Goal: Find specific page/section: Find specific page/section

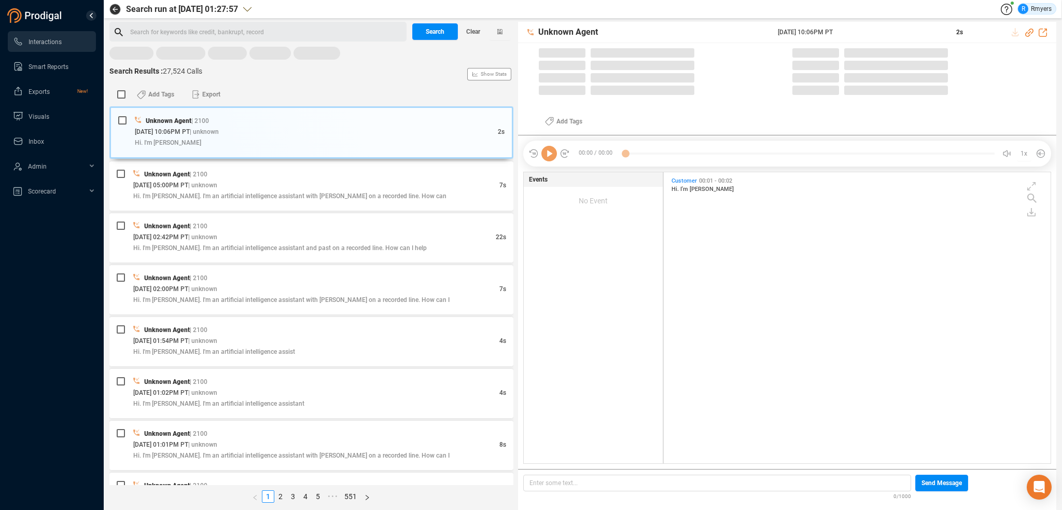
scroll to position [289, 382]
click at [135, 54] on rect at bounding box center [311, 54] width 404 height 14
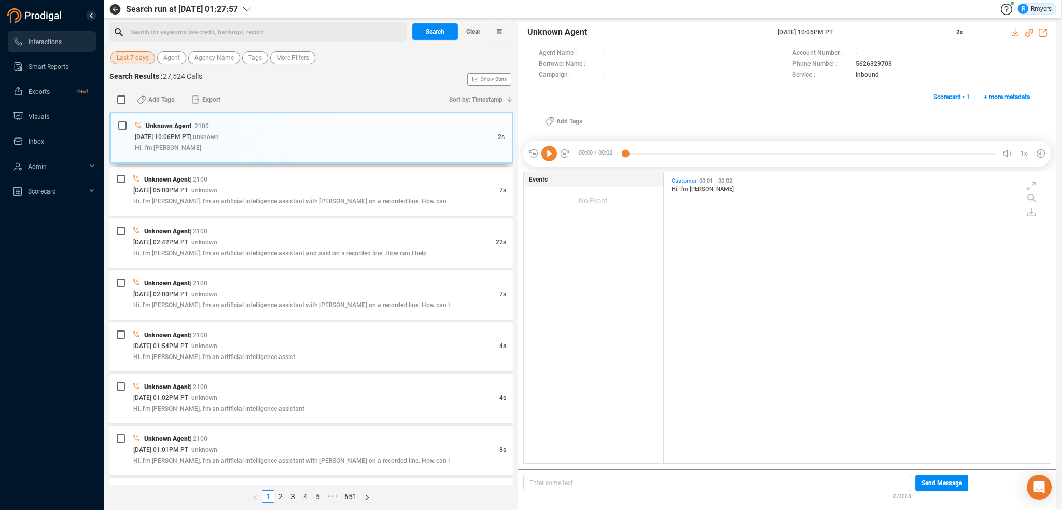
click at [135, 54] on span "Last 7 days" at bounding box center [133, 57] width 32 height 13
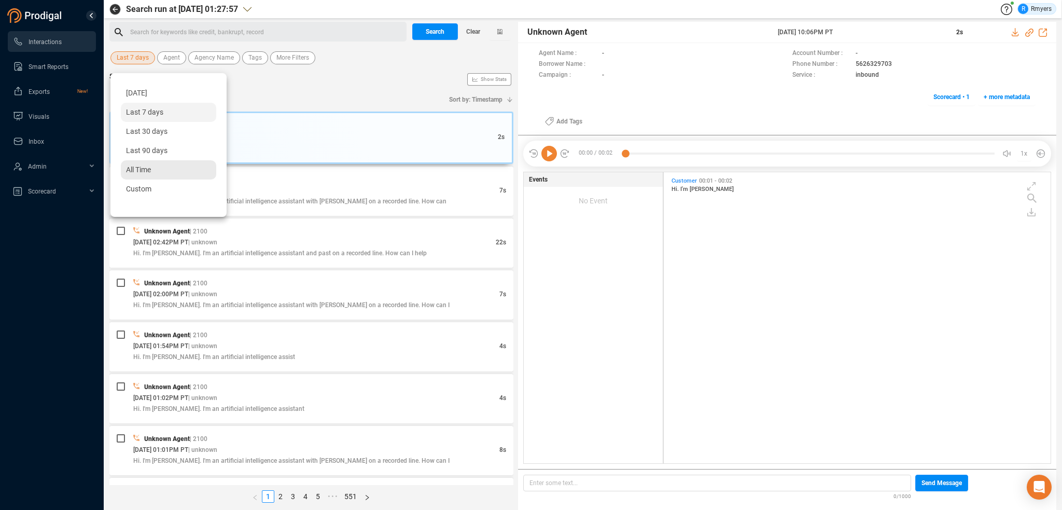
click at [135, 176] on div "All Time" at bounding box center [168, 169] width 95 height 19
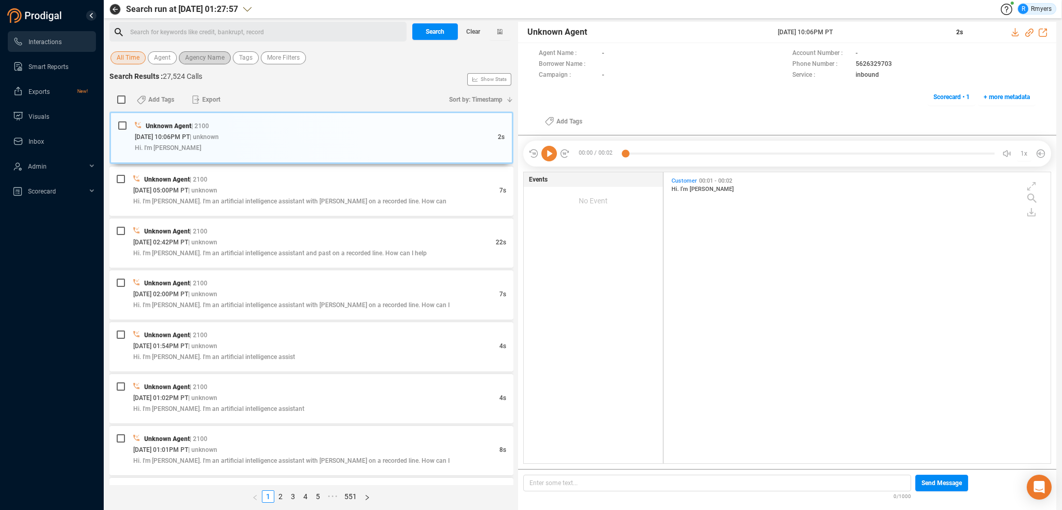
click at [202, 60] on span "Agency Name" at bounding box center [204, 57] width 39 height 13
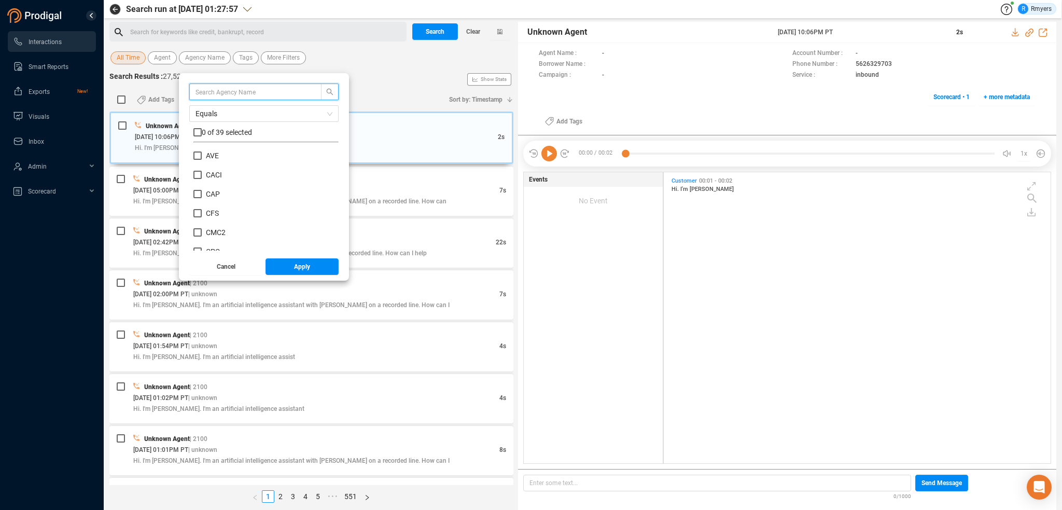
scroll to position [104, 0]
drag, startPoint x: 212, startPoint y: 202, endPoint x: 206, endPoint y: 210, distance: 9.8
click at [212, 202] on span "CMC2" at bounding box center [216, 206] width 20 height 8
click at [202, 202] on input "CMC2" at bounding box center [197, 206] width 8 height 8
checkbox input "true"
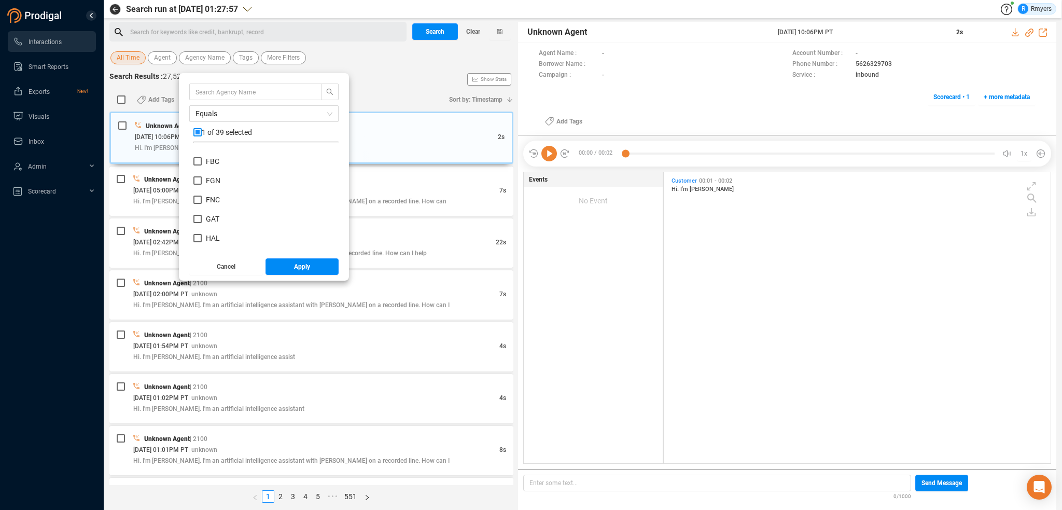
scroll to position [415, 0]
click at [209, 198] on span "NRS" at bounding box center [213, 202] width 14 height 8
click at [202, 198] on input "NRS" at bounding box center [197, 202] width 8 height 8
checkbox input "true"
drag, startPoint x: 289, startPoint y: 272, endPoint x: 233, endPoint y: 191, distance: 98.0
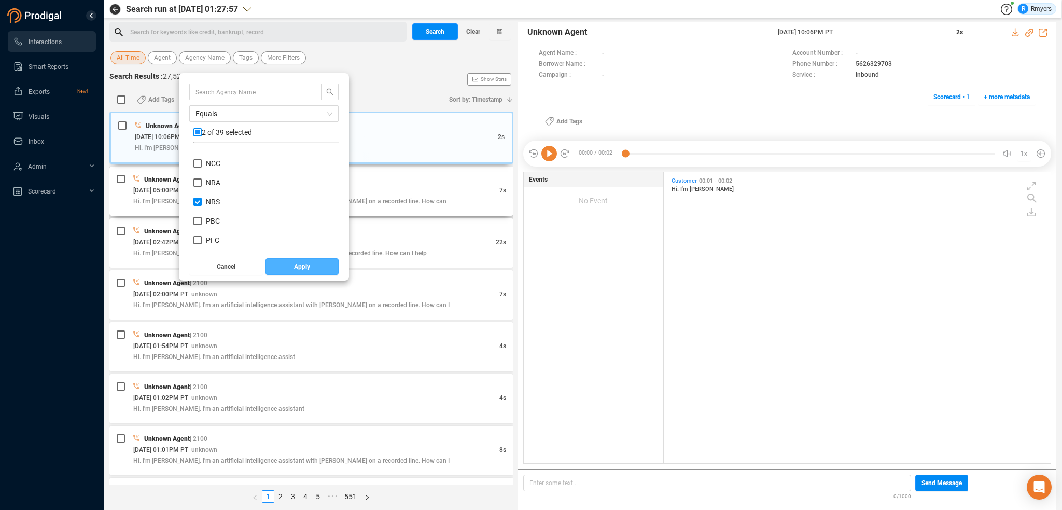
click at [286, 272] on button "Apply" at bounding box center [303, 266] width 74 height 17
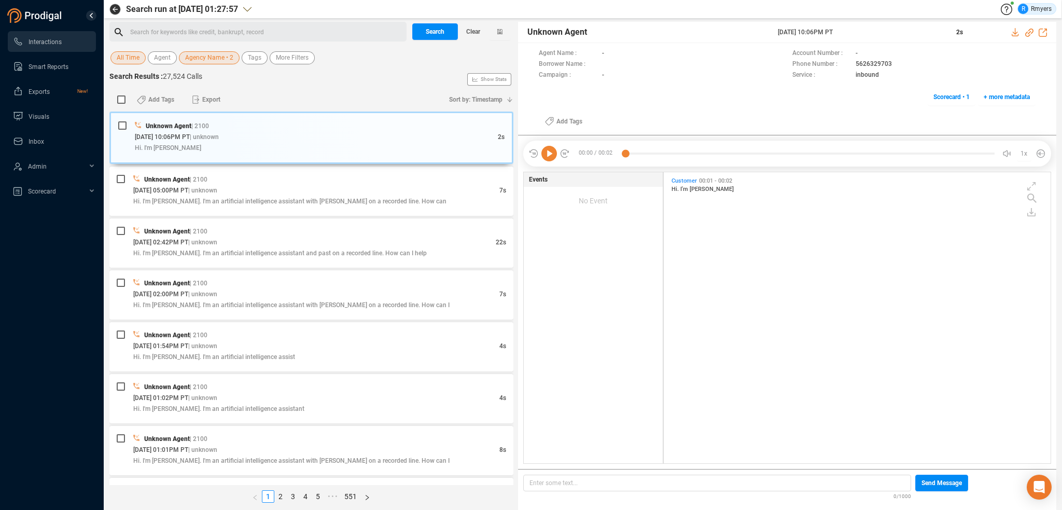
click at [146, 31] on div "Search for keywords like credit, bankrupt, record ﻿" at bounding box center [266, 32] width 273 height 16
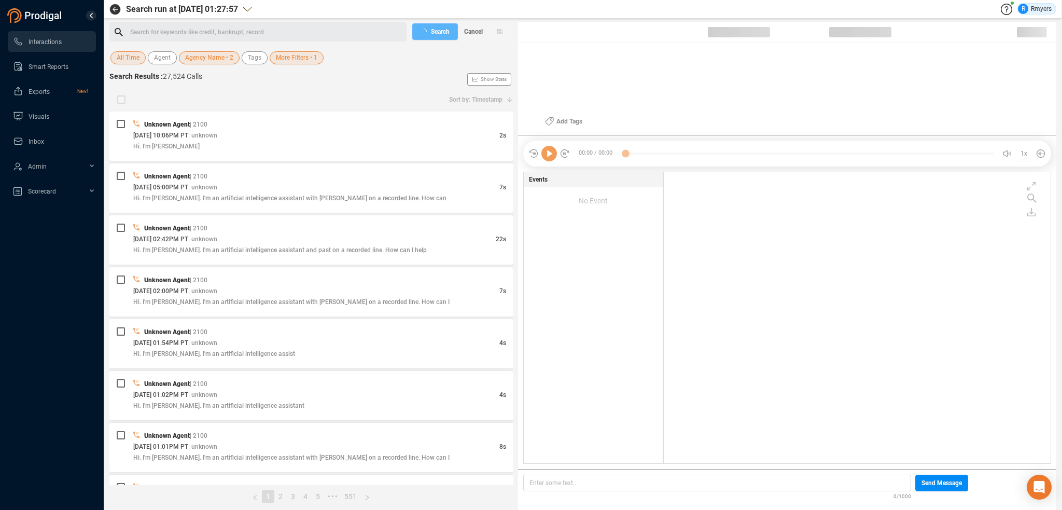
scroll to position [289, 382]
checkbox input "true"
